Goal: Information Seeking & Learning: Learn about a topic

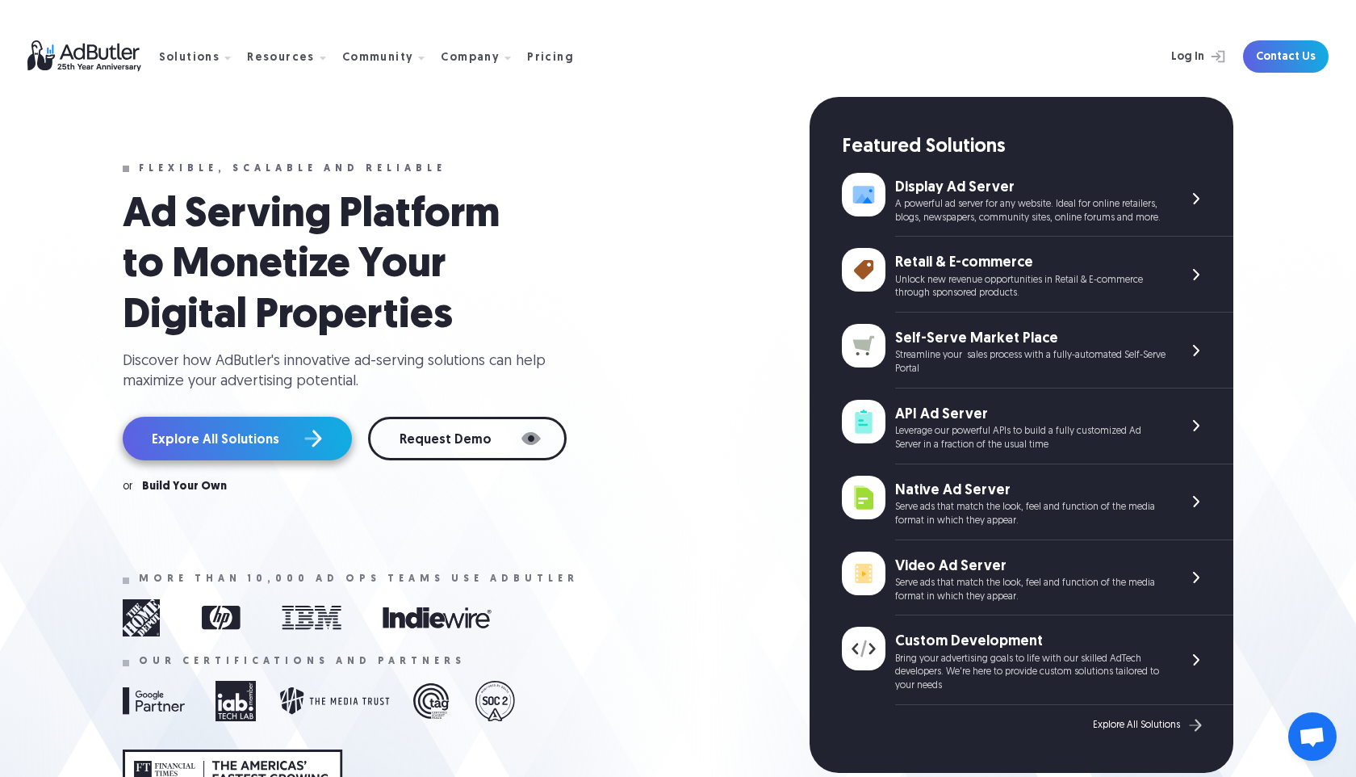
click at [261, 430] on link "Explore All Solutions" at bounding box center [237, 439] width 229 height 44
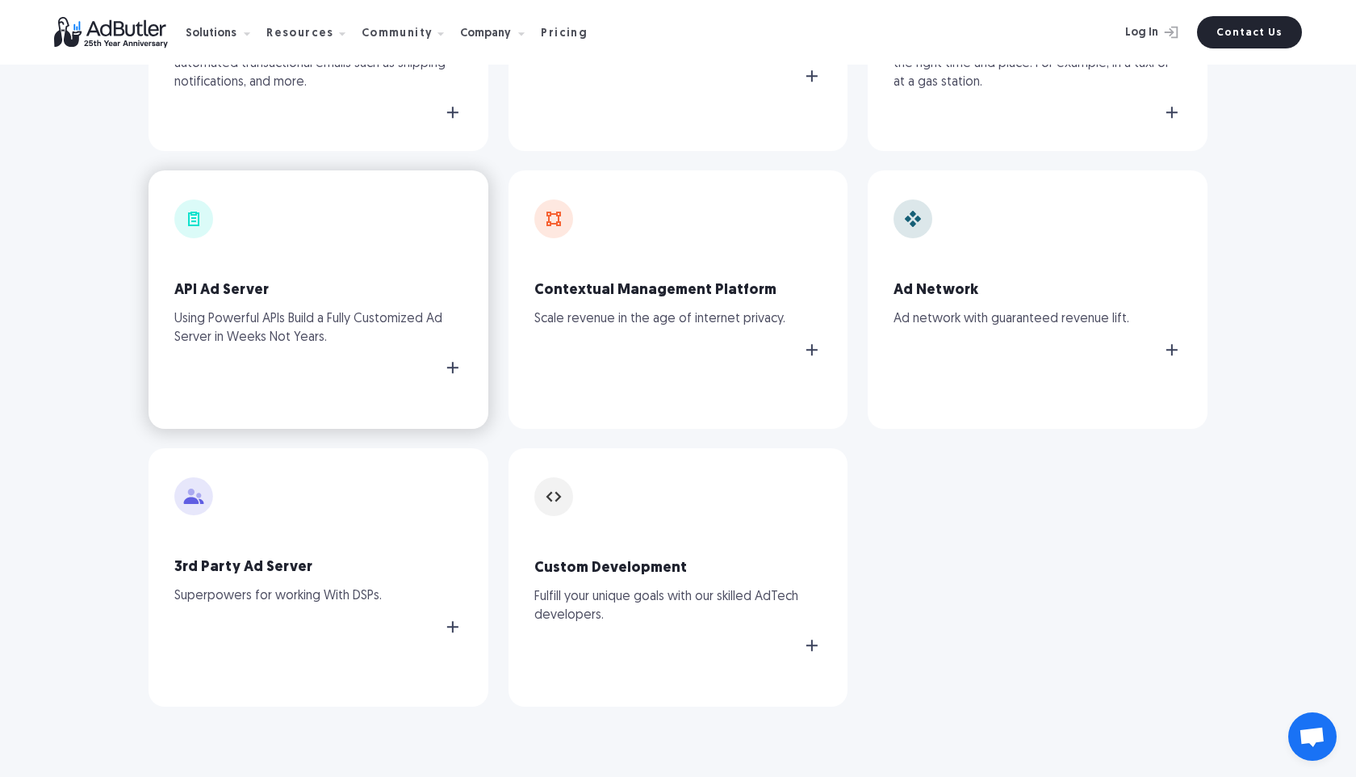
scroll to position [1336, 0]
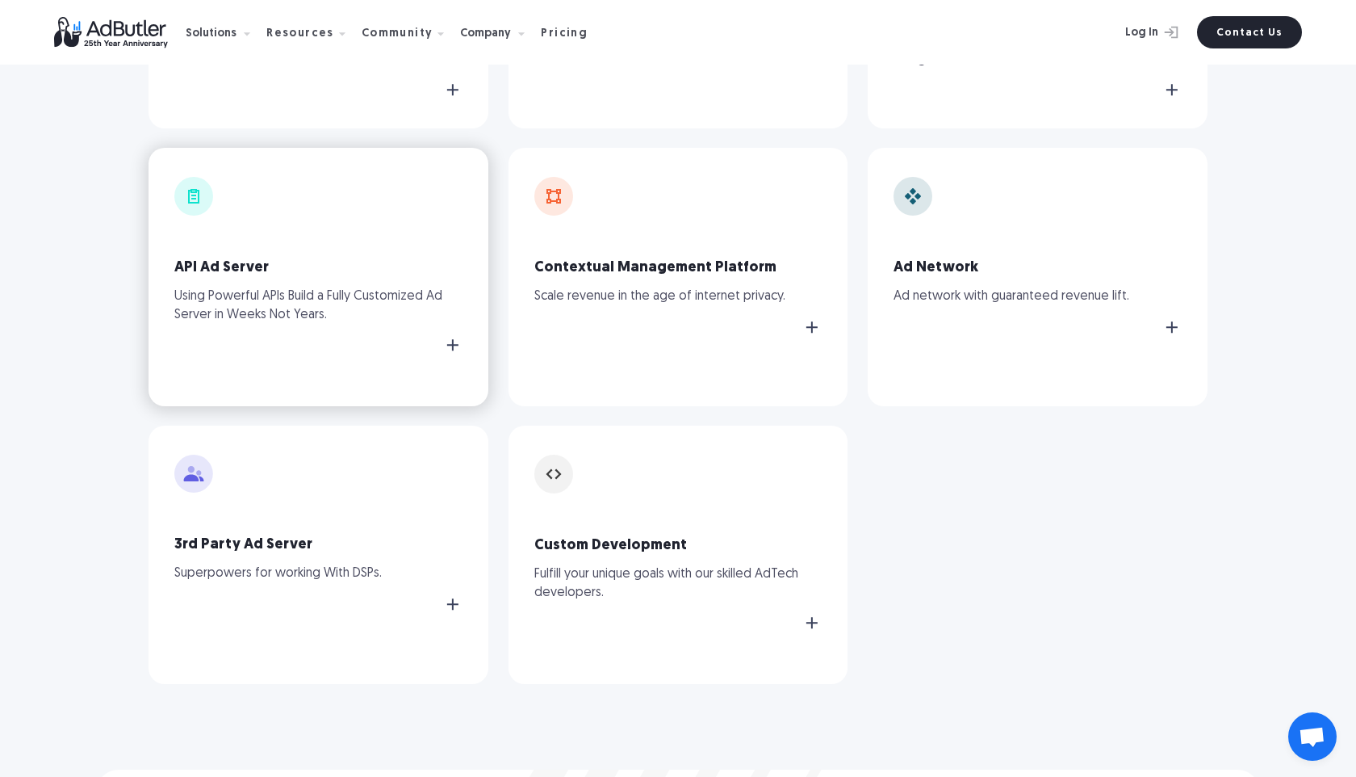
click at [313, 295] on p "Using Powerful APIs Build a Fully Customized Ad Server in Weeks Not Years." at bounding box center [318, 305] width 288 height 36
